Goal: Transaction & Acquisition: Book appointment/travel/reservation

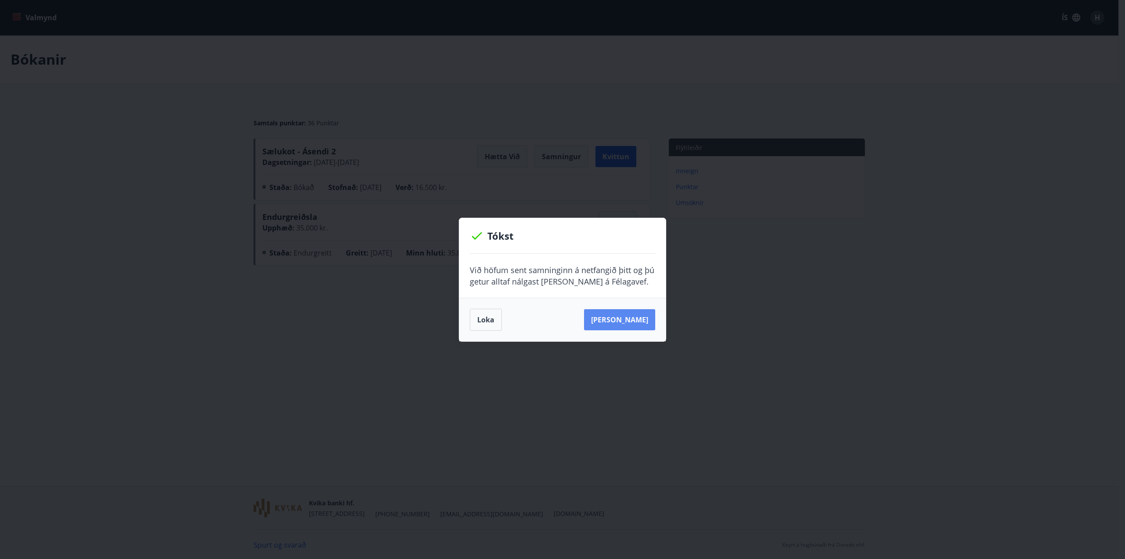
click at [625, 318] on button "[PERSON_NAME]" at bounding box center [619, 319] width 71 height 21
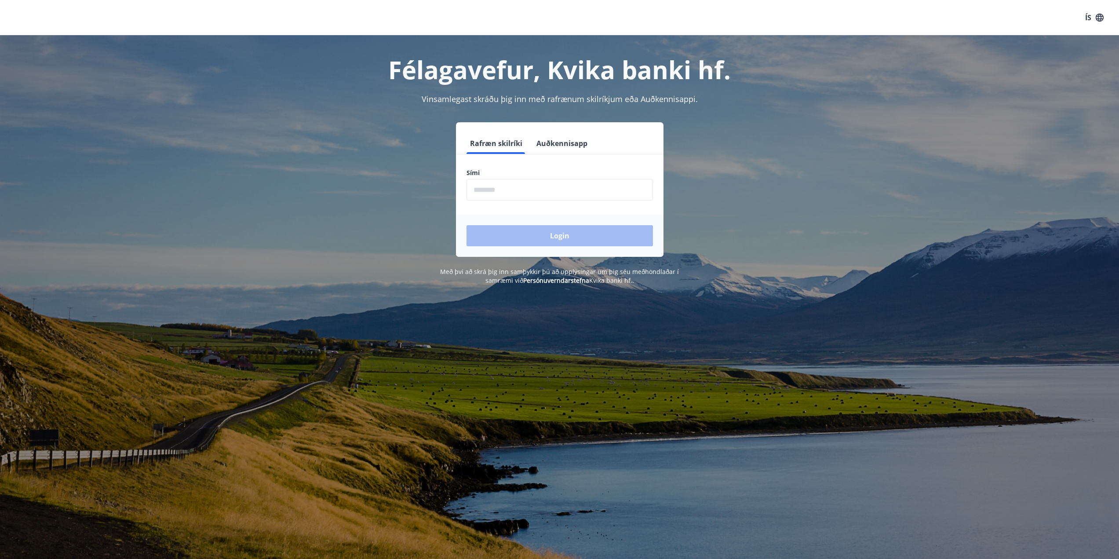
click at [496, 192] on input "phone" at bounding box center [559, 190] width 186 height 22
click at [495, 190] on input "phone" at bounding box center [559, 190] width 186 height 22
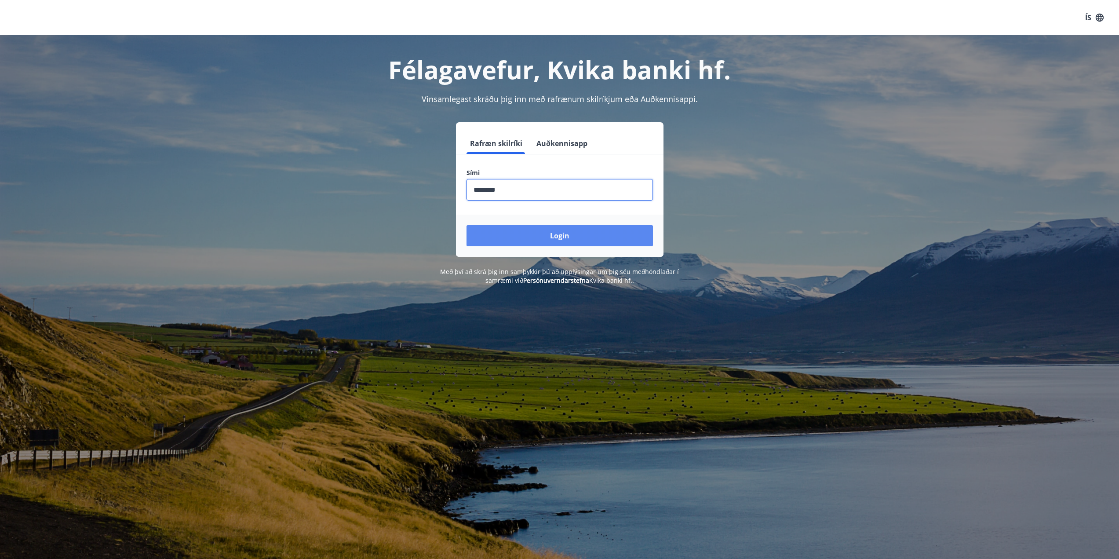
type input "********"
click at [550, 232] on button "Login" at bounding box center [559, 235] width 186 height 21
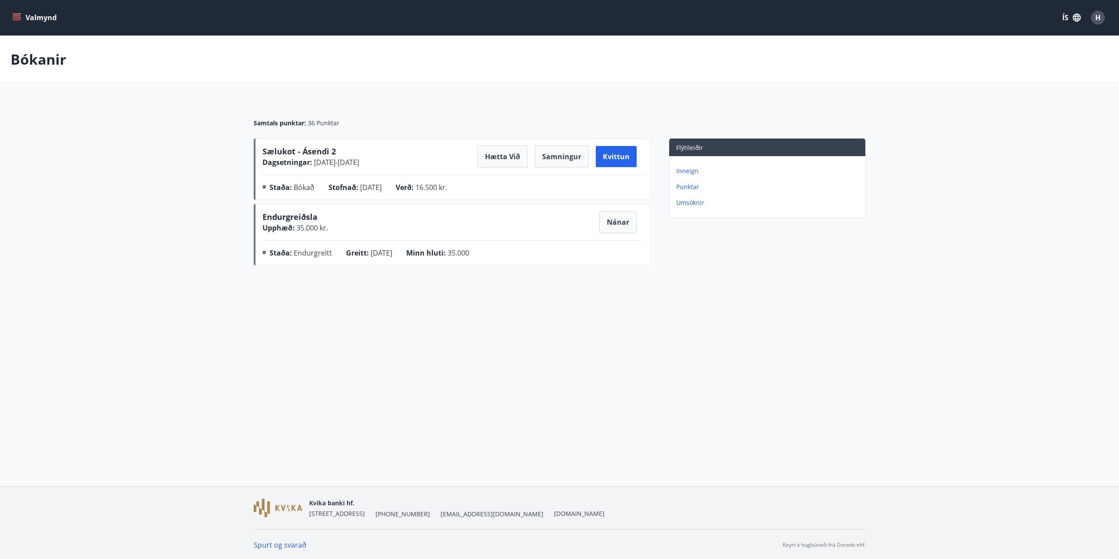
click at [29, 18] on button "Valmynd" at bounding box center [36, 18] width 50 height 16
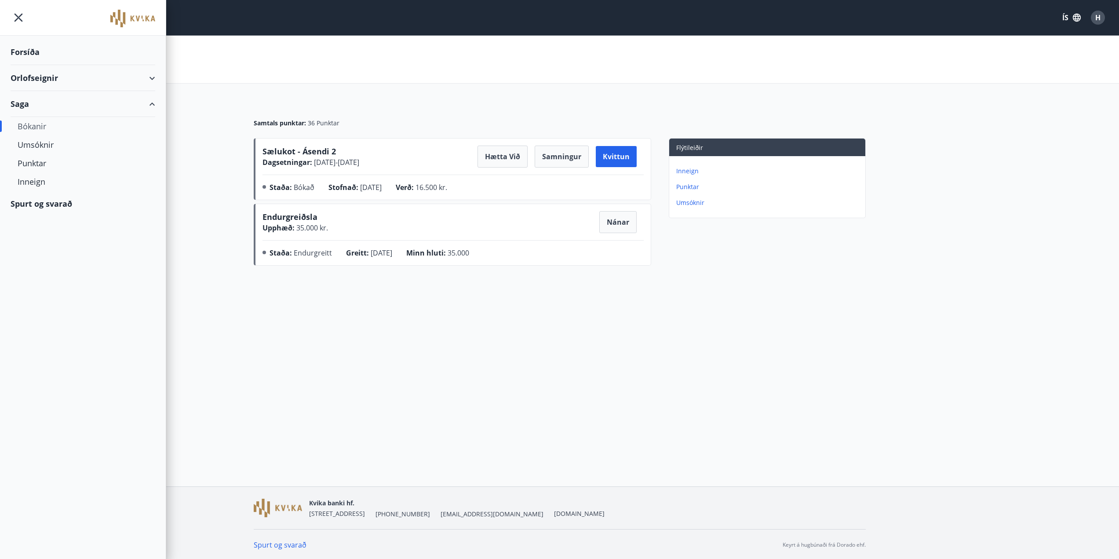
click at [33, 78] on div "Orlofseignir" at bounding box center [83, 78] width 145 height 26
click at [34, 102] on div "Framboð" at bounding box center [83, 100] width 131 height 18
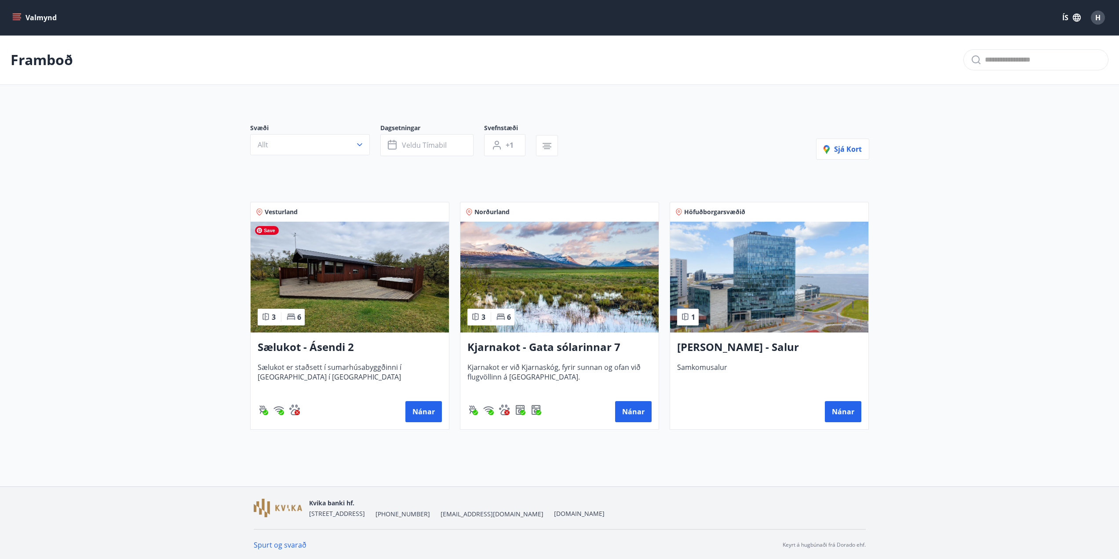
click at [328, 278] on img at bounding box center [350, 277] width 198 height 111
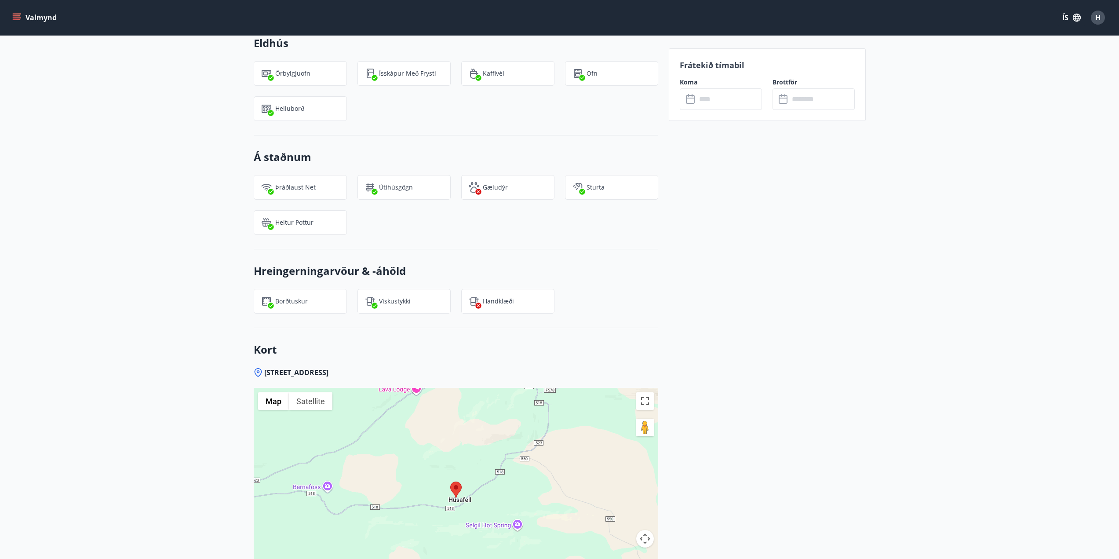
scroll to position [898, 0]
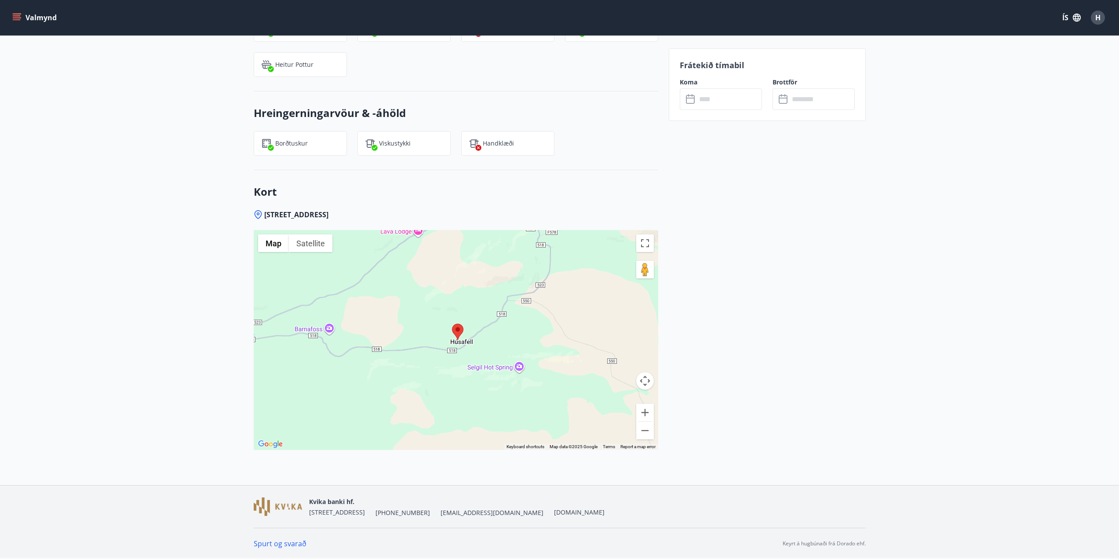
drag, startPoint x: 490, startPoint y: 348, endPoint x: 499, endPoint y: 345, distance: 10.0
click at [499, 345] on div at bounding box center [456, 340] width 404 height 220
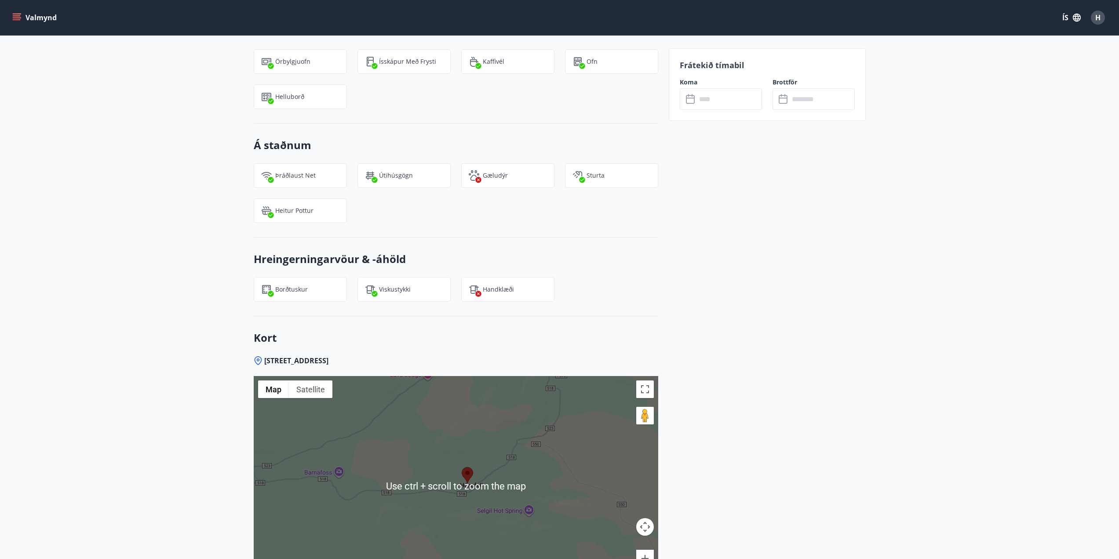
scroll to position [810, 0]
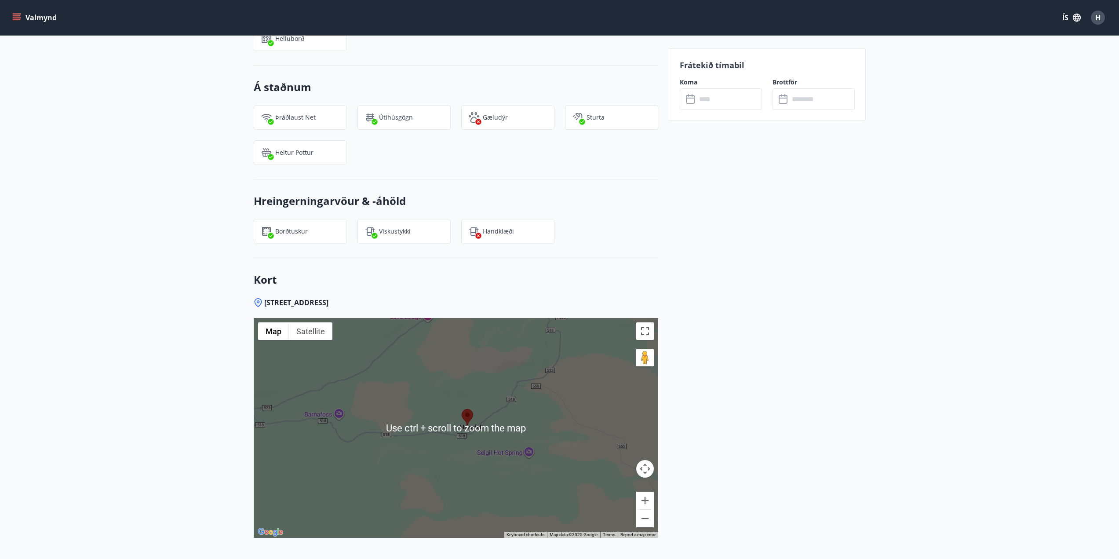
click at [549, 370] on div at bounding box center [456, 428] width 404 height 220
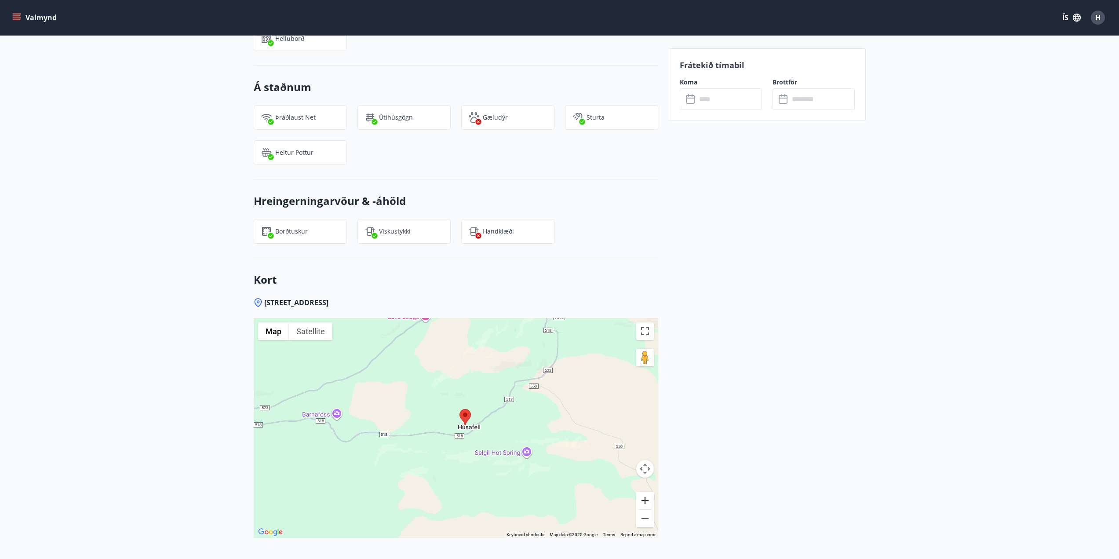
click at [647, 500] on button "Zoom in" at bounding box center [645, 500] width 18 height 18
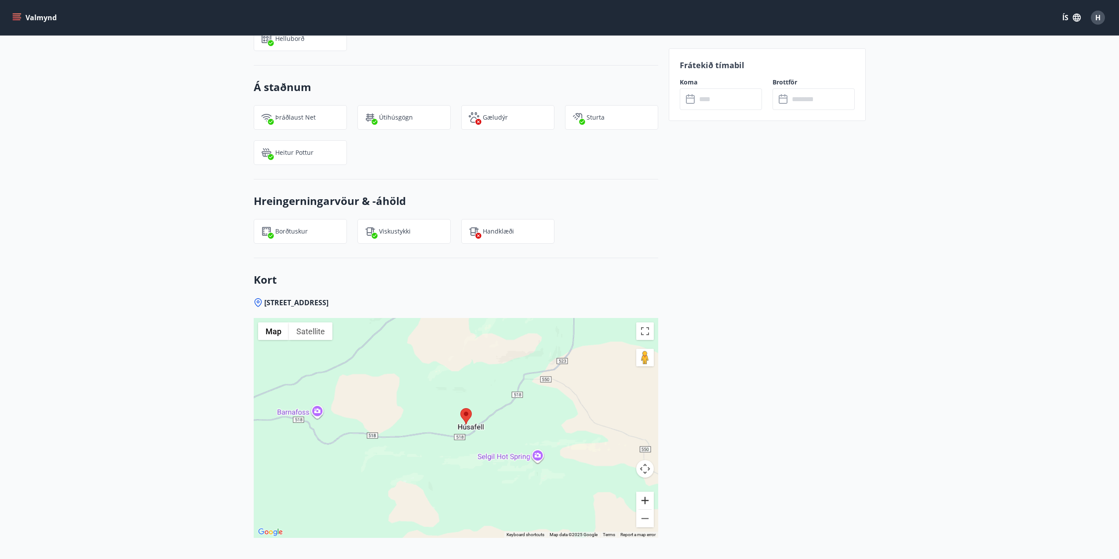
click at [646, 499] on button "Zoom in" at bounding box center [645, 500] width 18 height 18
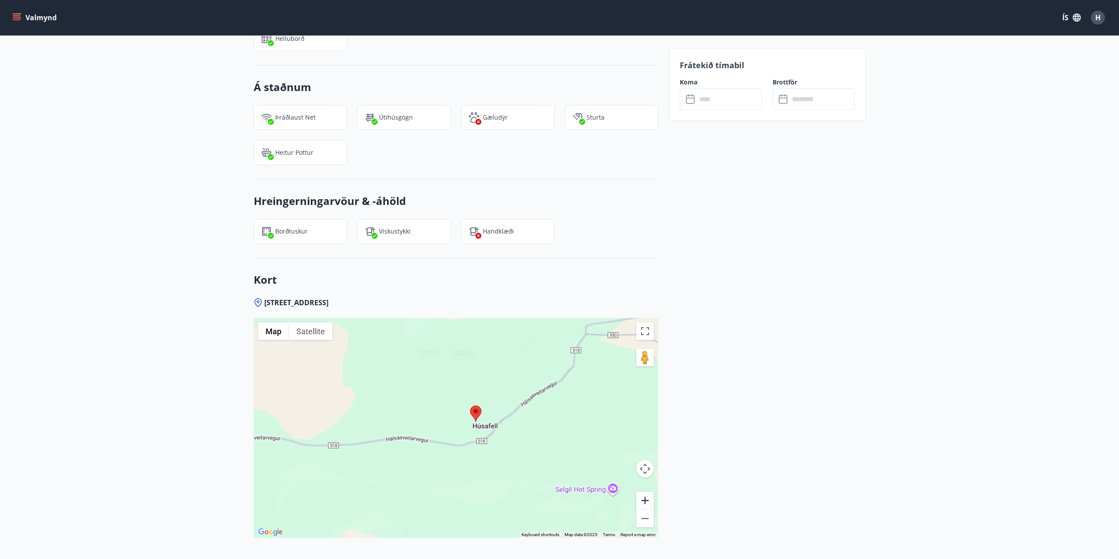
click at [647, 498] on button "Zoom in" at bounding box center [645, 500] width 18 height 18
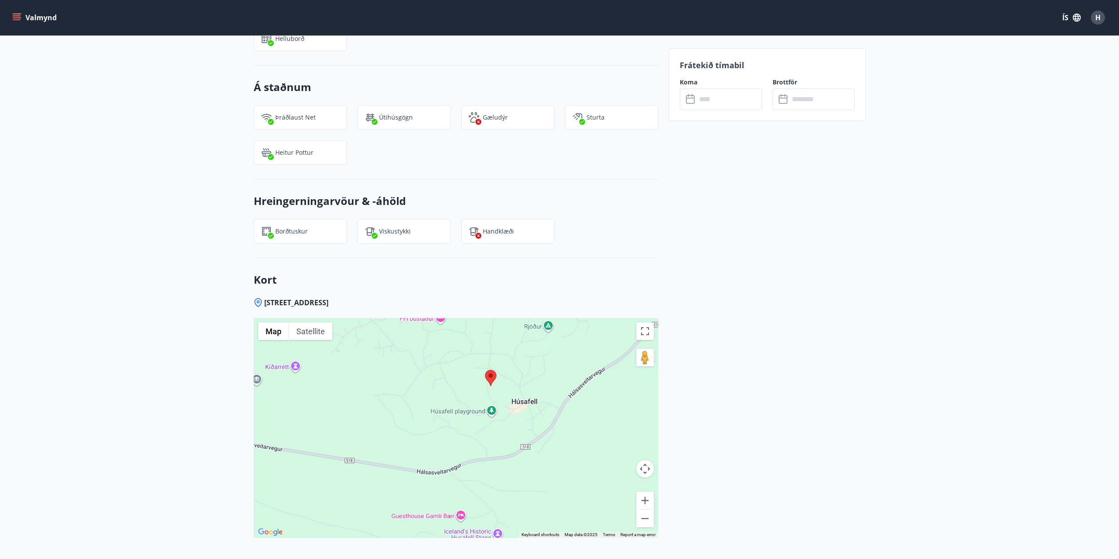
drag, startPoint x: 583, startPoint y: 462, endPoint x: 549, endPoint y: 445, distance: 37.3
click at [543, 441] on div at bounding box center [456, 428] width 404 height 220
click at [646, 498] on button "Zoom in" at bounding box center [645, 500] width 18 height 18
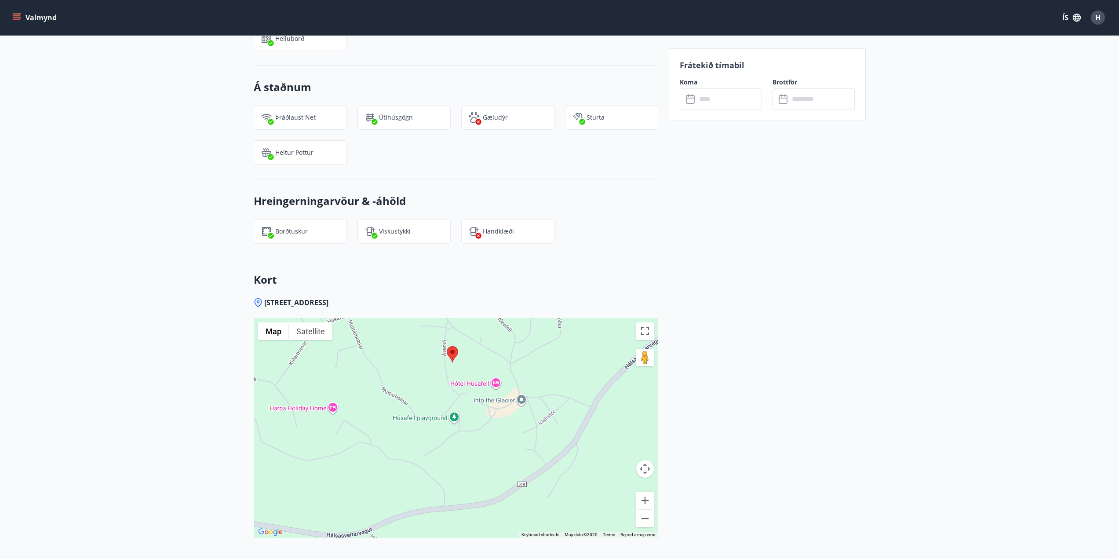
drag, startPoint x: 529, startPoint y: 437, endPoint x: 463, endPoint y: 455, distance: 68.8
click at [463, 455] on div at bounding box center [456, 428] width 404 height 220
click at [645, 496] on button "Zoom in" at bounding box center [645, 500] width 18 height 18
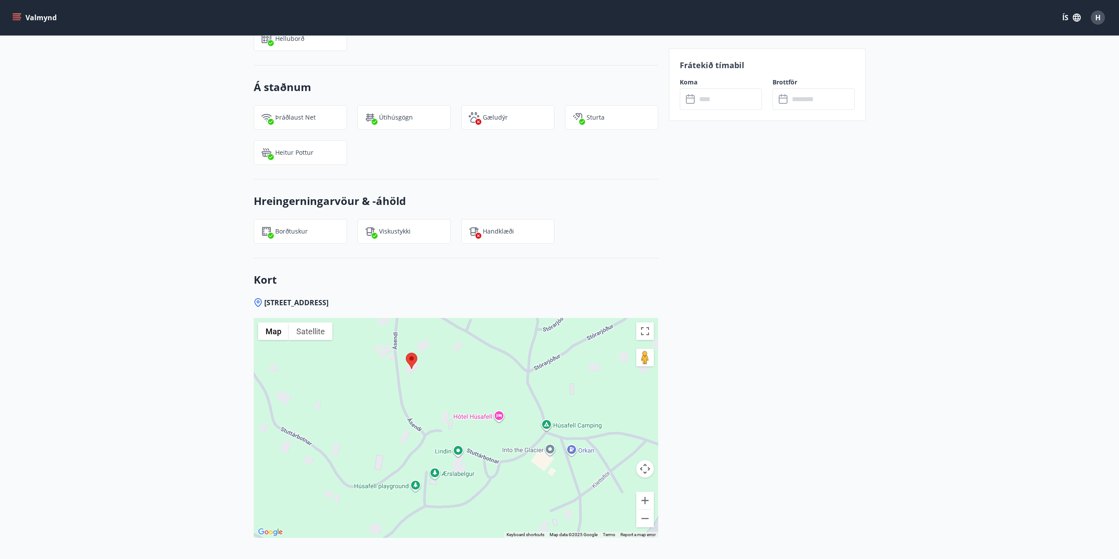
drag, startPoint x: 483, startPoint y: 450, endPoint x: 443, endPoint y: 470, distance: 44.8
click at [458, 509] on div at bounding box center [456, 428] width 404 height 220
